Goal: Information Seeking & Learning: Learn about a topic

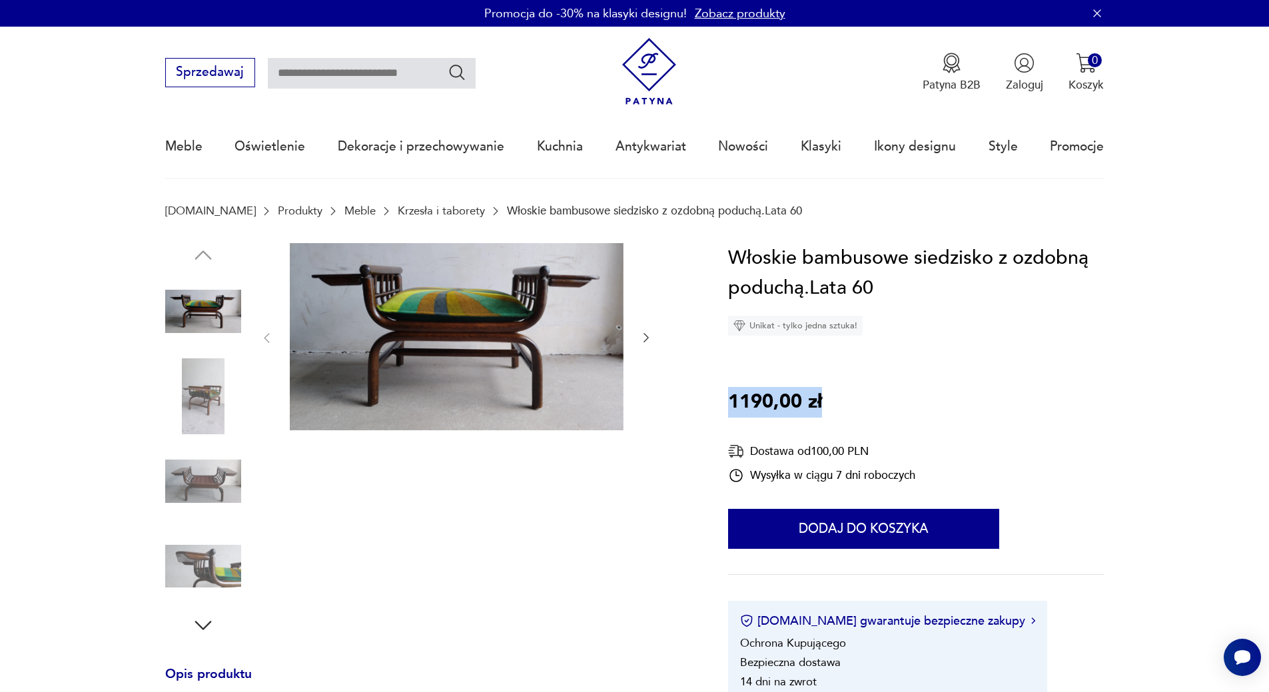
drag, startPoint x: 839, startPoint y: 405, endPoint x: 730, endPoint y: 407, distance: 109.2
click at [730, 407] on div "Włoskie bambusowe siedzisko z ozdobną poduchą.Lata 60 Unikat - tylko jedna sztu…" at bounding box center [916, 472] width 376 height 458
copy p "1190,00 zł"
